Goal: Navigation & Orientation: Go to known website

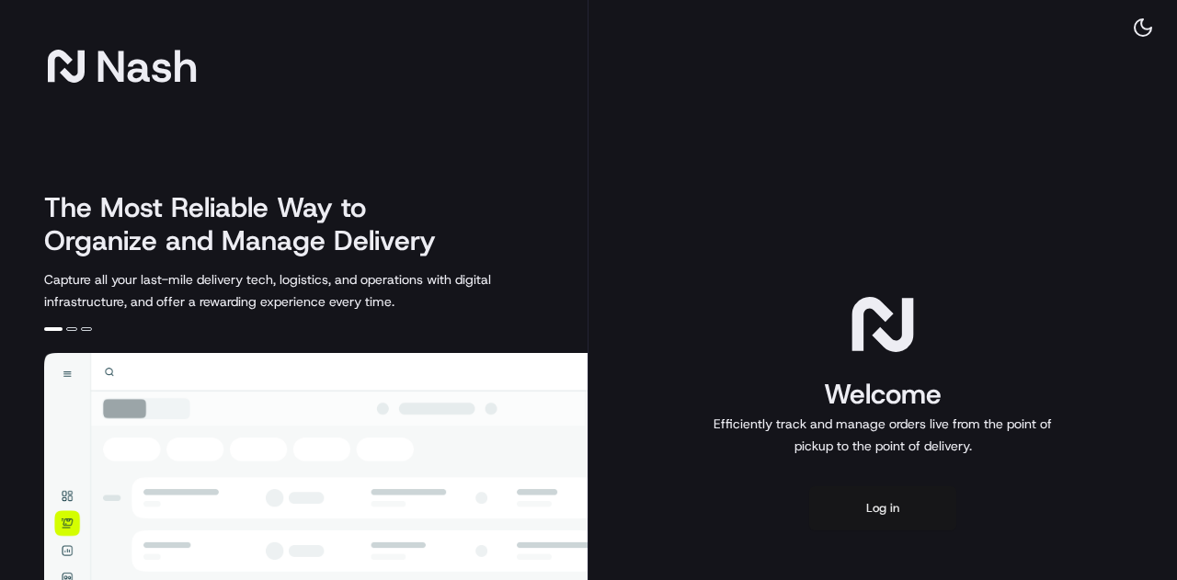
click at [891, 513] on button "Log in" at bounding box center [882, 508] width 147 height 44
drag, startPoint x: 881, startPoint y: 499, endPoint x: 864, endPoint y: 475, distance: 29.6
click at [878, 498] on button "Log in" at bounding box center [882, 508] width 147 height 44
